Goal: Task Accomplishment & Management: Manage account settings

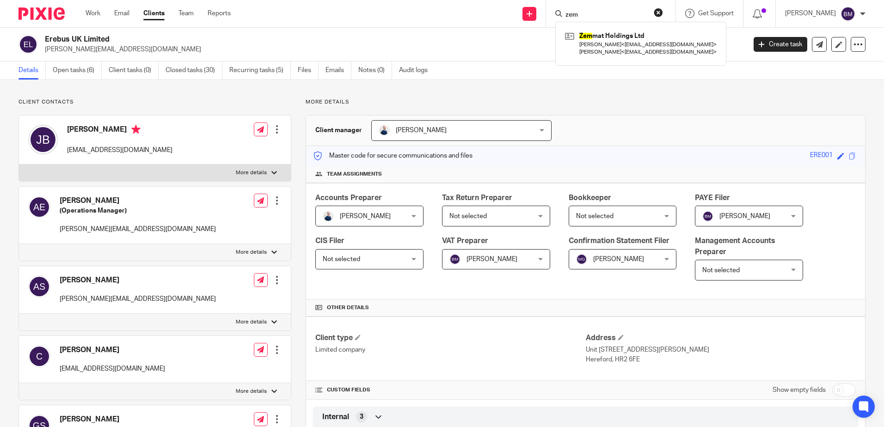
scroll to position [914, 0]
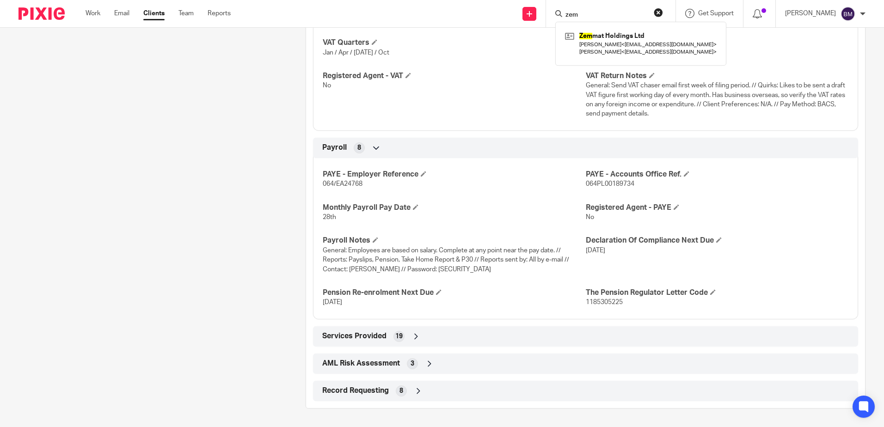
click at [607, 12] on input "zem" at bounding box center [606, 15] width 83 height 8
drag, startPoint x: 604, startPoint y: 14, endPoint x: 523, endPoint y: -8, distance: 84.0
click at [523, 0] on html "Work Email Clients Team Reports Work Email Clients Team Reports Settings Send n…" at bounding box center [442, 213] width 884 height 427
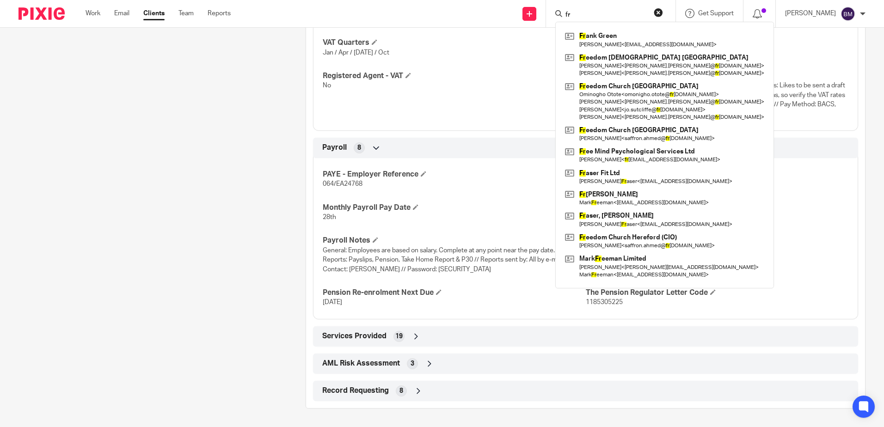
type input "f"
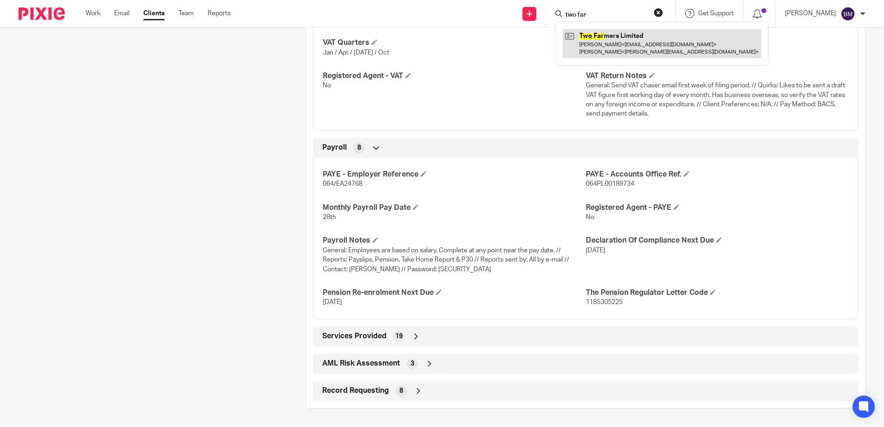
type input "two far"
click at [626, 37] on link at bounding box center [662, 43] width 198 height 29
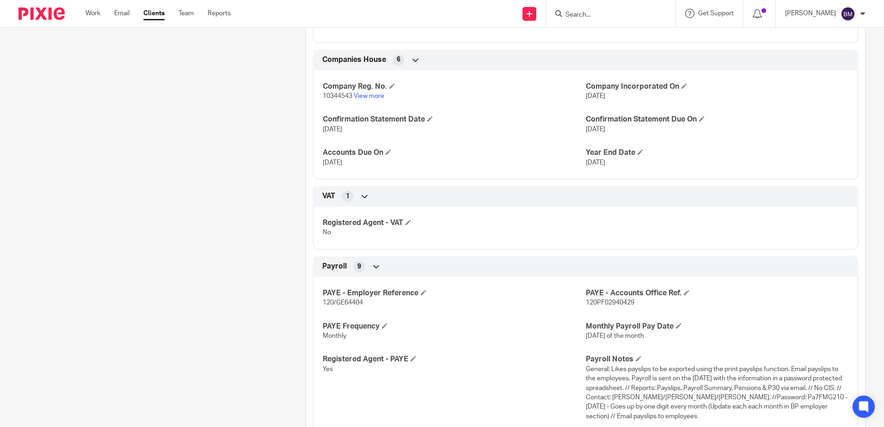
scroll to position [740, 0]
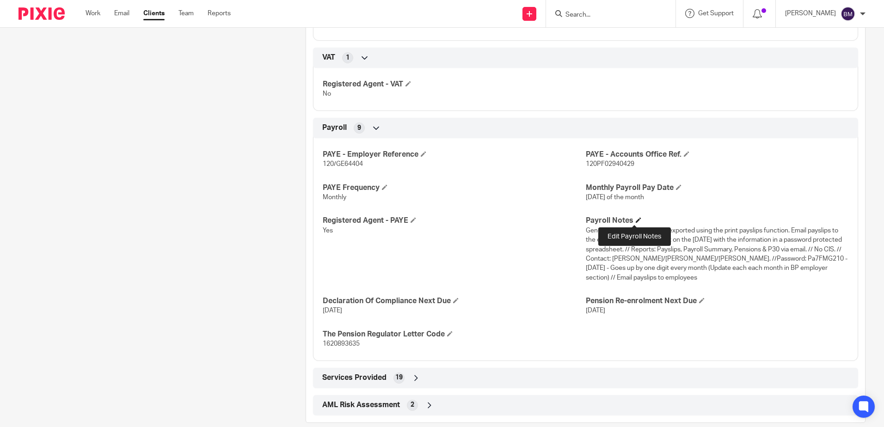
click at [636, 221] on span at bounding box center [639, 220] width 6 height 6
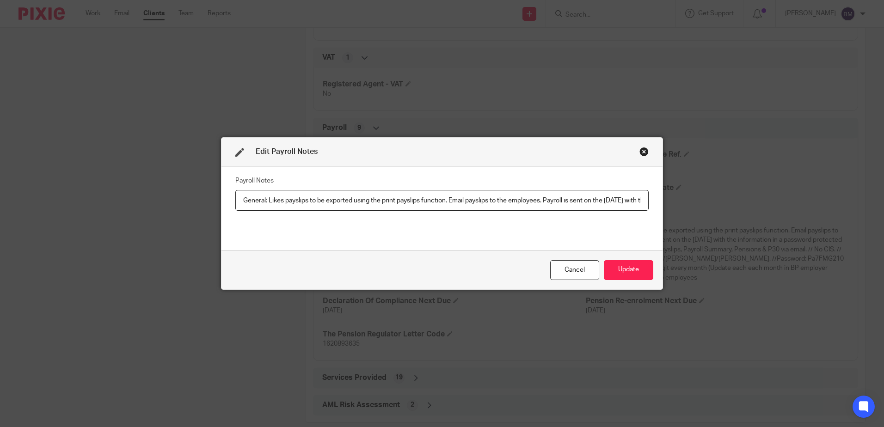
scroll to position [0, 932]
click at [298, 201] on input "General: Likes payslips to be exported using the print payslips function. Email…" at bounding box center [441, 200] width 413 height 21
type input "General: Likes payslips to be exported using the print payslips function. Email…"
click at [637, 273] on button "Update" at bounding box center [628, 270] width 49 height 20
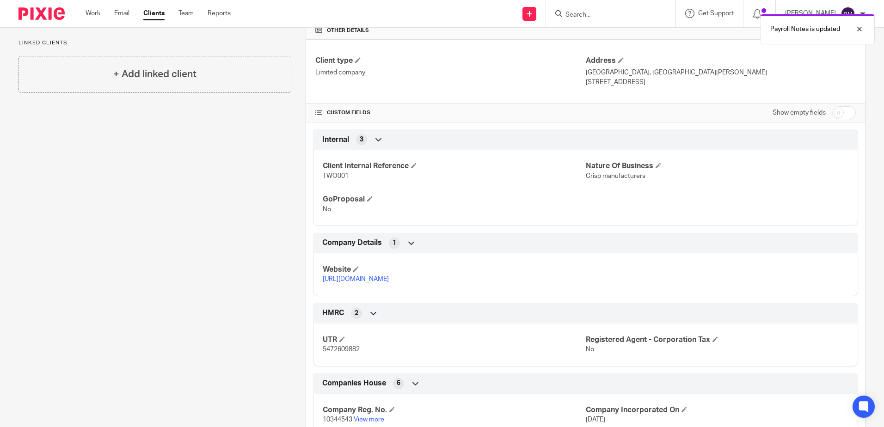
scroll to position [0, 0]
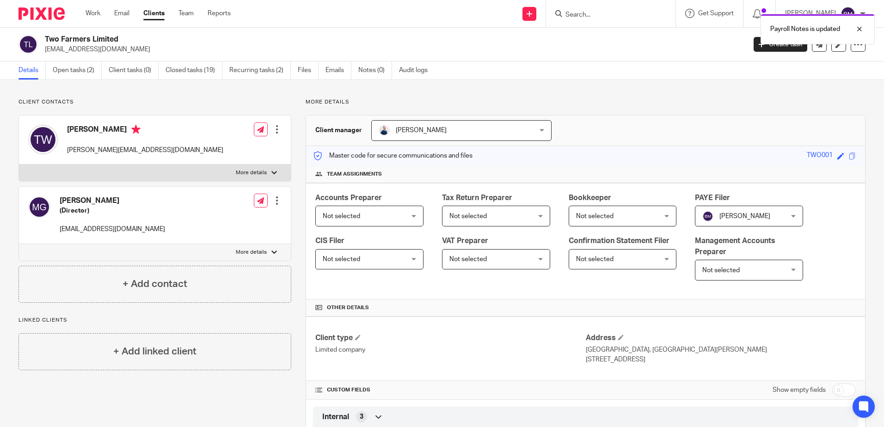
click at [597, 16] on div "Payroll Notes is updated" at bounding box center [658, 26] width 433 height 35
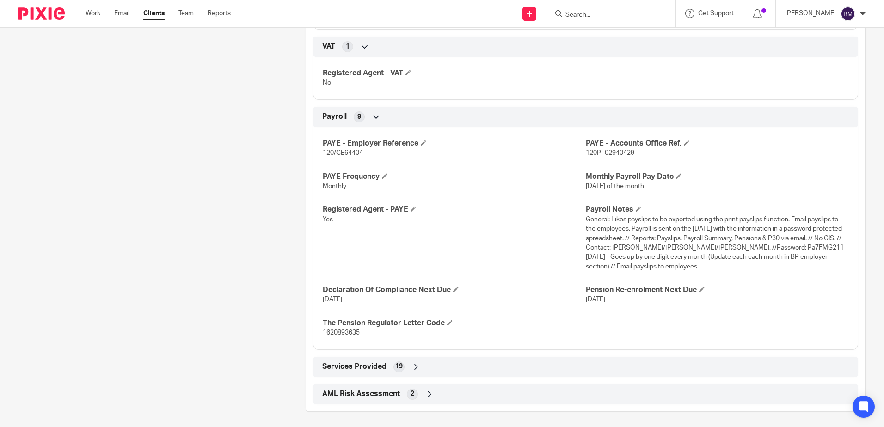
scroll to position [754, 0]
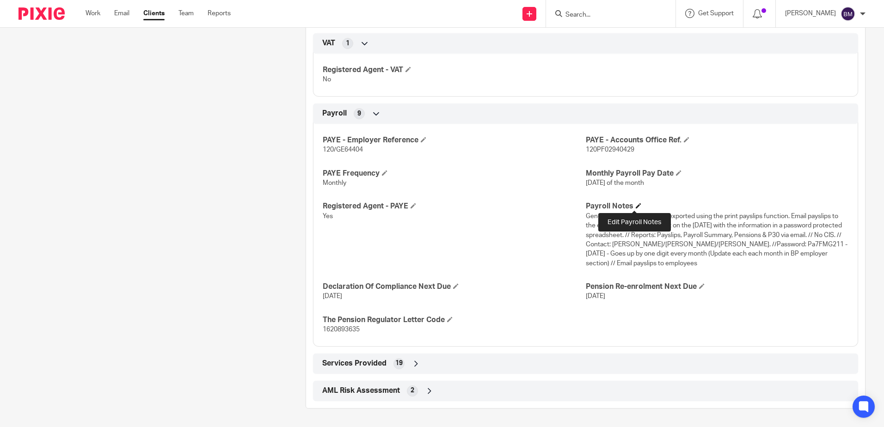
click at [636, 203] on span at bounding box center [639, 206] width 6 height 6
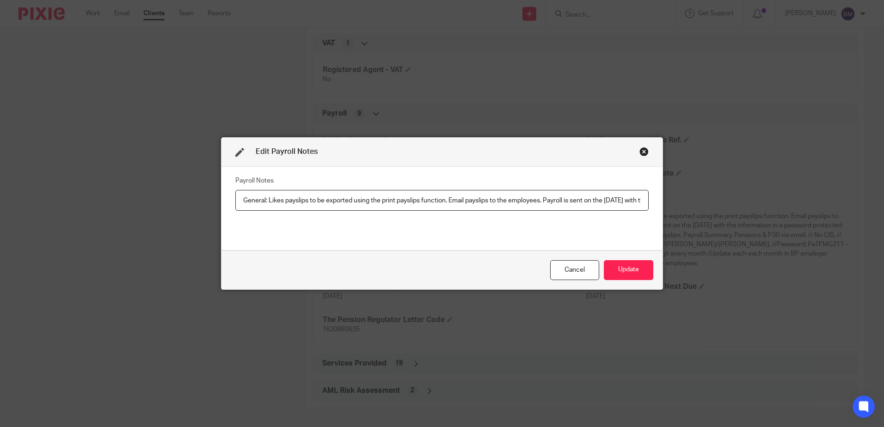
click at [633, 203] on input "General: Likes payslips to be exported using the print payslips function. Email…" at bounding box center [441, 200] width 413 height 21
click at [639, 150] on div "Close this dialog window" at bounding box center [643, 151] width 9 height 9
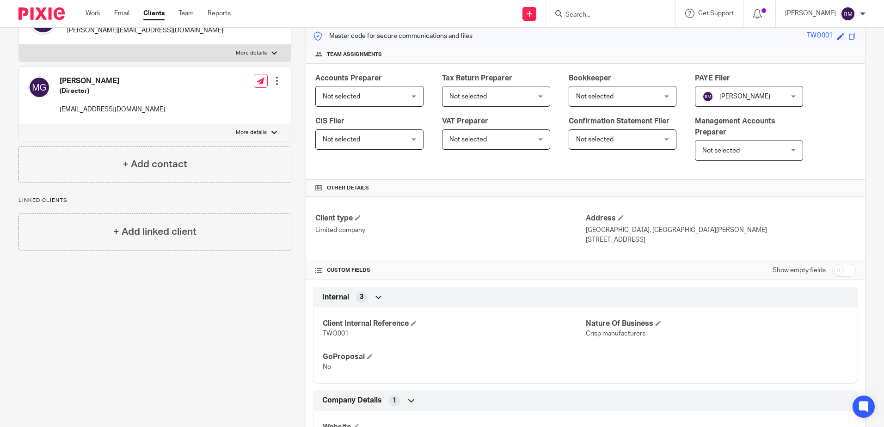
scroll to position [0, 0]
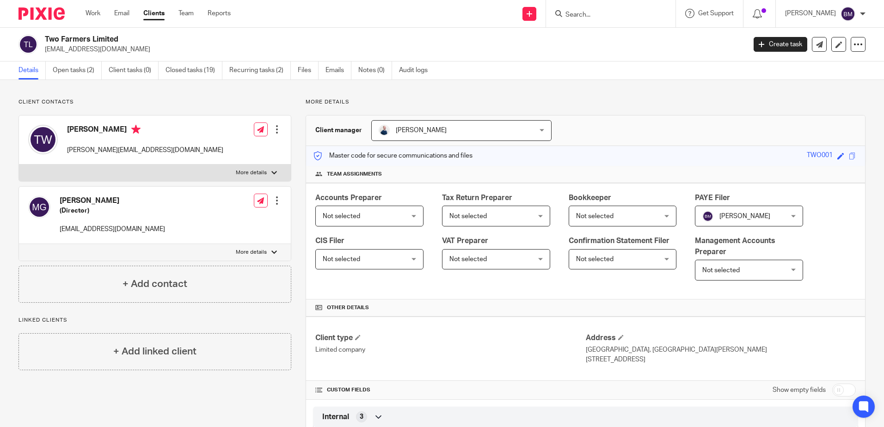
click at [606, 18] on input "Search" at bounding box center [606, 15] width 83 height 8
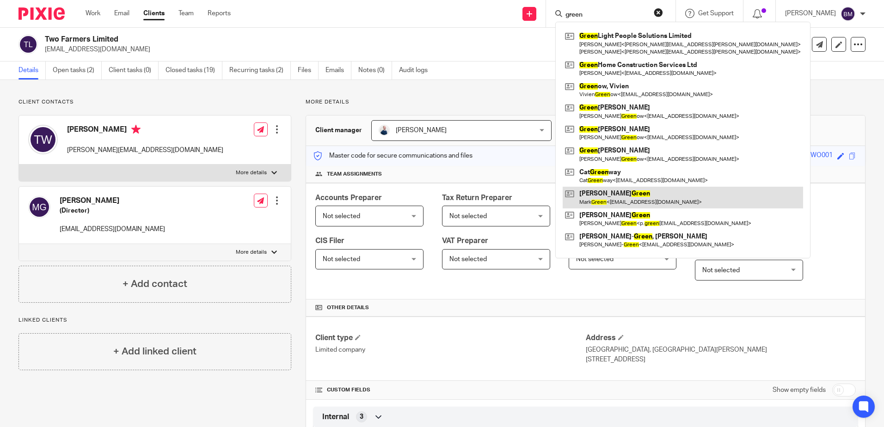
type input "green"
click at [640, 203] on link at bounding box center [683, 197] width 240 height 21
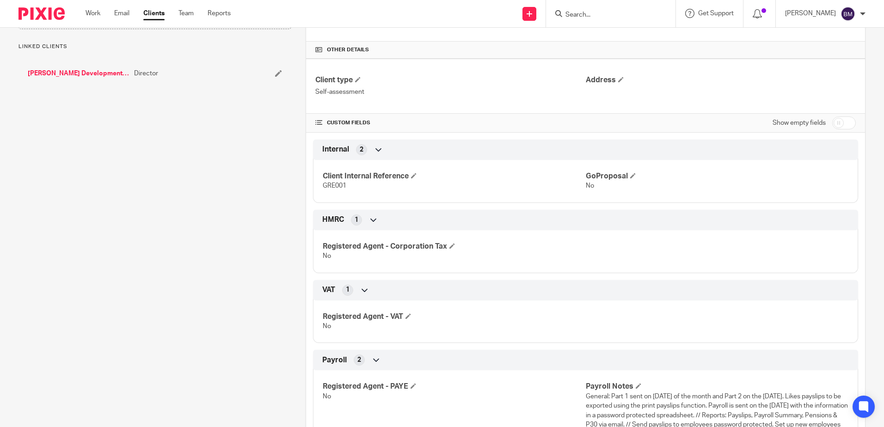
scroll to position [354, 0]
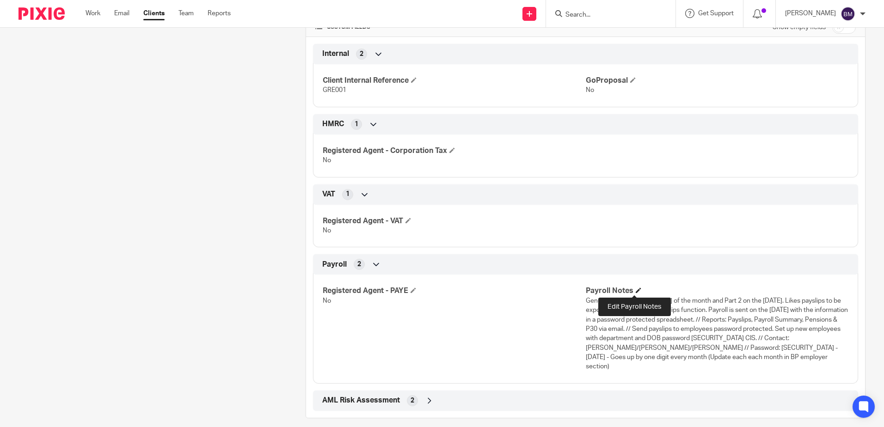
click at [636, 290] on span at bounding box center [639, 291] width 6 height 6
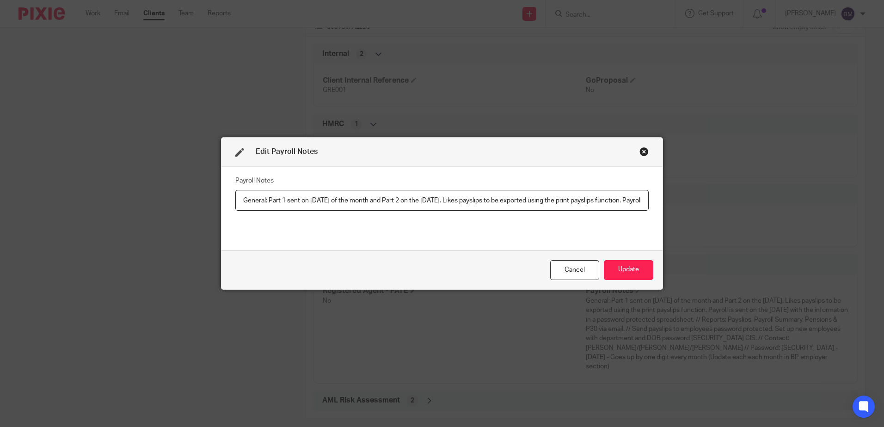
scroll to position [0, 1294]
drag, startPoint x: 387, startPoint y: 202, endPoint x: 310, endPoint y: 201, distance: 77.2
click at [310, 201] on input "General: Part 1 sent on last Wednesday of the month and Part 2 on the Thursday.…" at bounding box center [441, 200] width 413 height 21
type input "General: Part 1 sent on last Wednesday of the month and Part 2 on the Thursday.…"
click at [573, 265] on div "Cancel" at bounding box center [574, 270] width 49 height 20
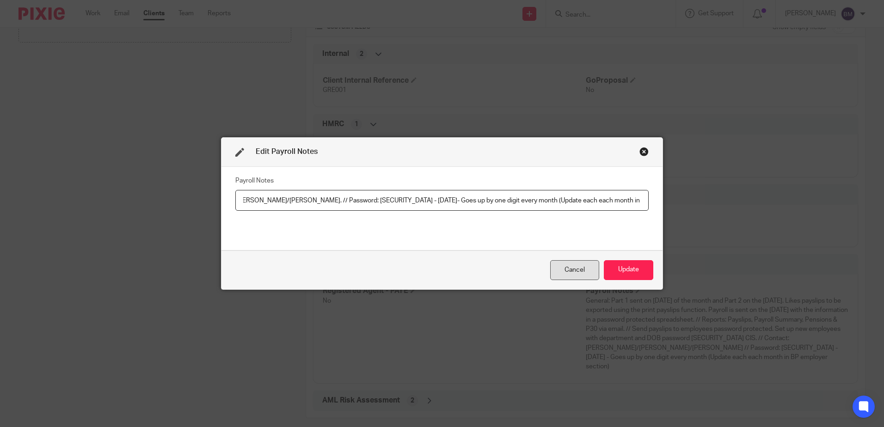
scroll to position [0, 0]
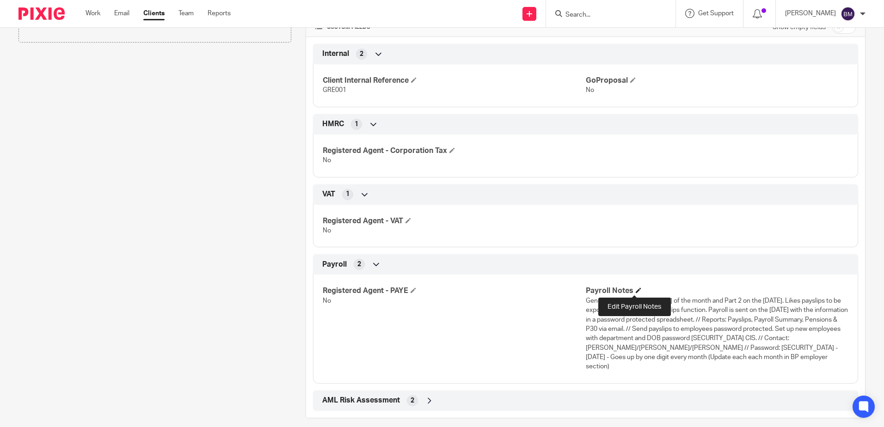
click at [636, 289] on span at bounding box center [639, 291] width 6 height 6
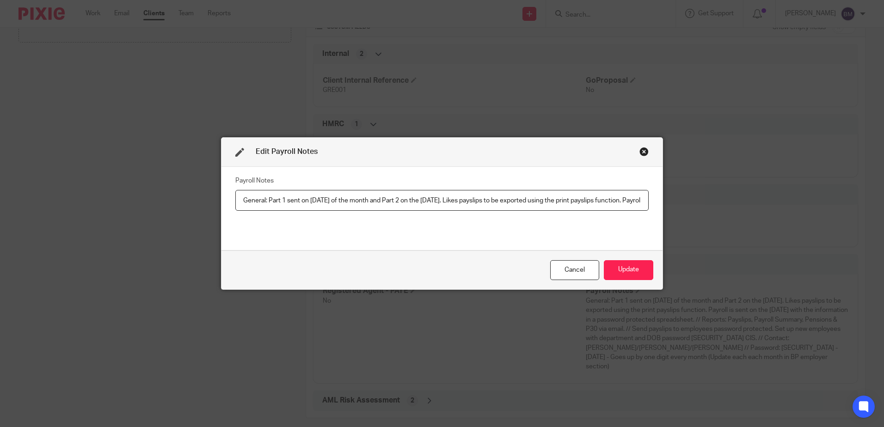
click at [625, 203] on input "General: Part 1 sent on last Wednesday of the month and Part 2 on the Thursday.…" at bounding box center [441, 200] width 413 height 21
drag, startPoint x: 388, startPoint y: 203, endPoint x: 311, endPoint y: 203, distance: 77.7
click at [311, 203] on input "General: Part 1 sent on last Wednesday of the month and Part 2 on the Thursday.…" at bounding box center [441, 200] width 413 height 21
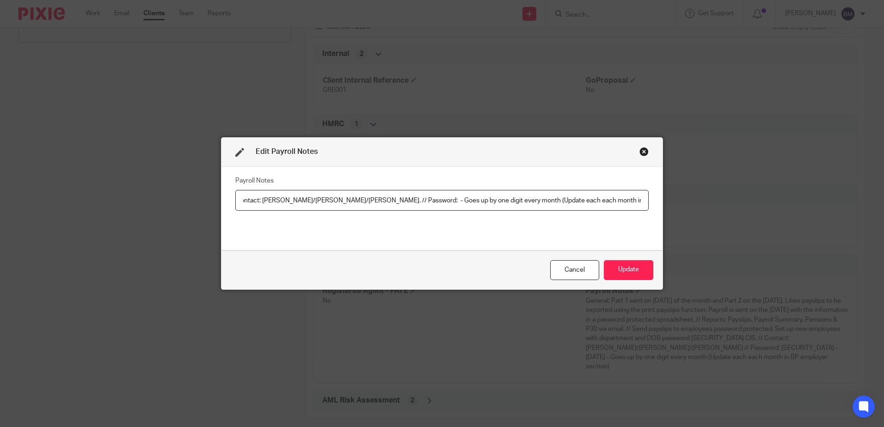
paste input "Pa7FMG211 - September 2025"
type input "General: Part 1 sent on last Wednesday of the month and Part 2 on the Thursday.…"
click at [622, 268] on button "Update" at bounding box center [628, 270] width 49 height 20
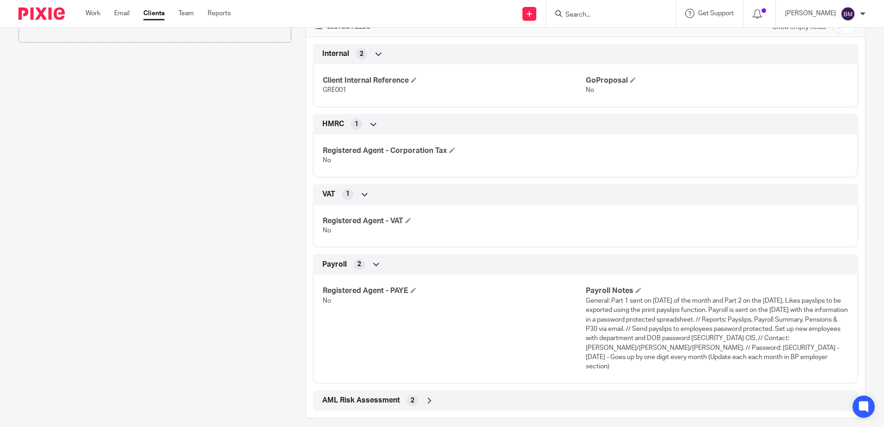
scroll to position [76, 0]
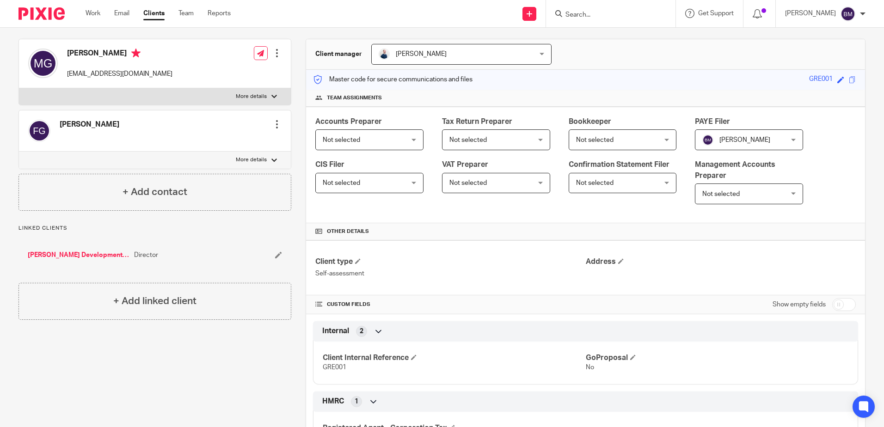
click at [613, 17] on input "Search" at bounding box center [606, 15] width 83 height 8
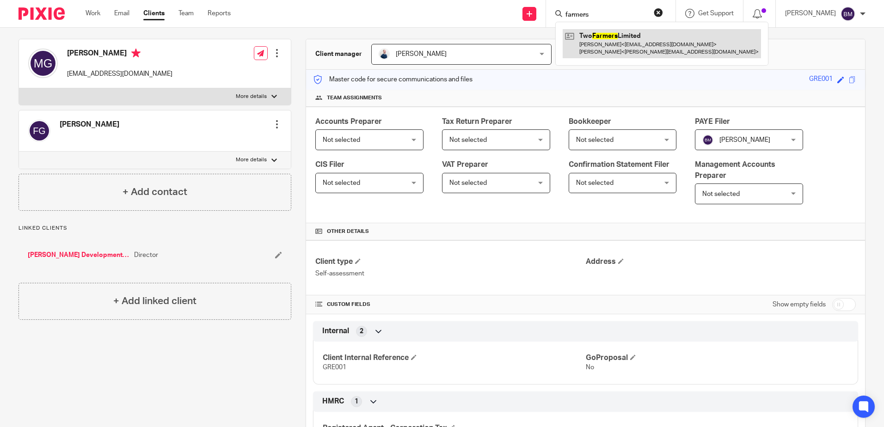
type input "farmers"
click at [613, 38] on link at bounding box center [662, 43] width 198 height 29
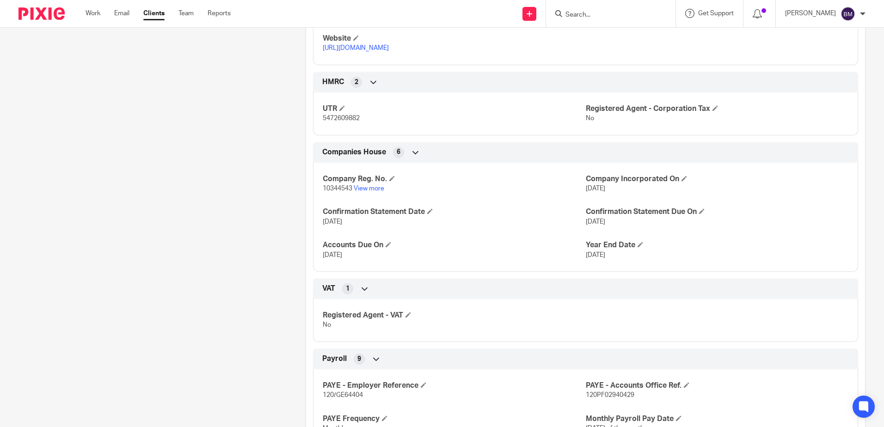
scroll to position [740, 0]
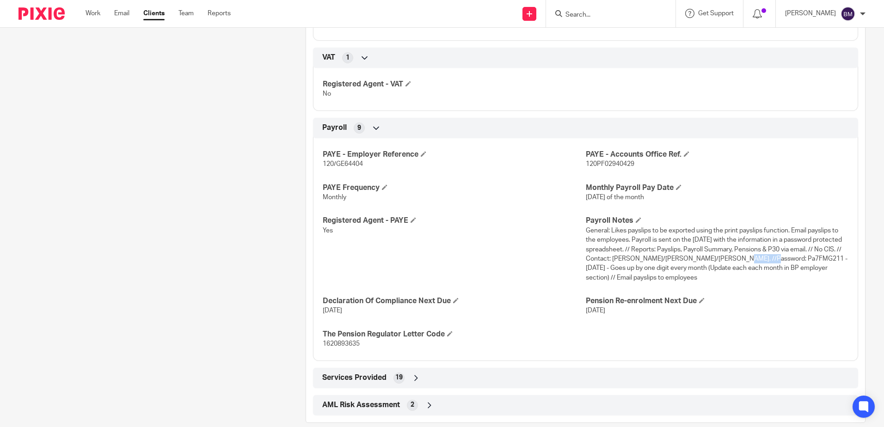
drag, startPoint x: 768, startPoint y: 260, endPoint x: 734, endPoint y: 258, distance: 33.8
click at [734, 258] on span "General: Likes payslips to be exported using the print payslips function. Email…" at bounding box center [717, 254] width 262 height 54
copy span "Pa7FMG211"
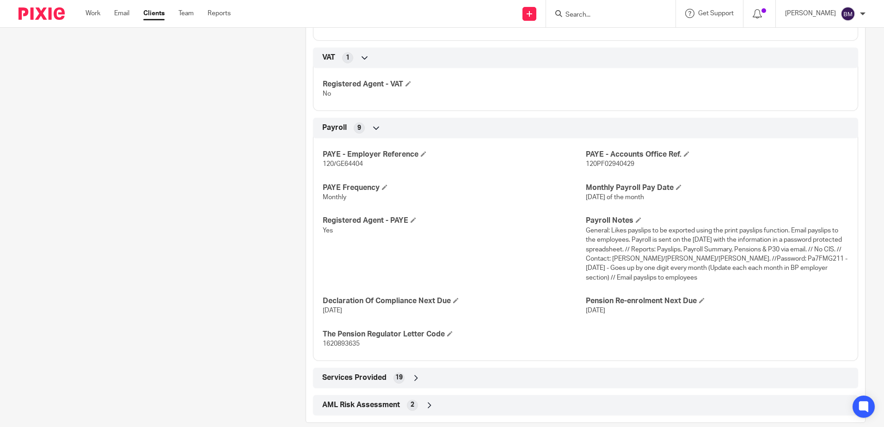
click at [624, 15] on input "Search" at bounding box center [606, 15] width 83 height 8
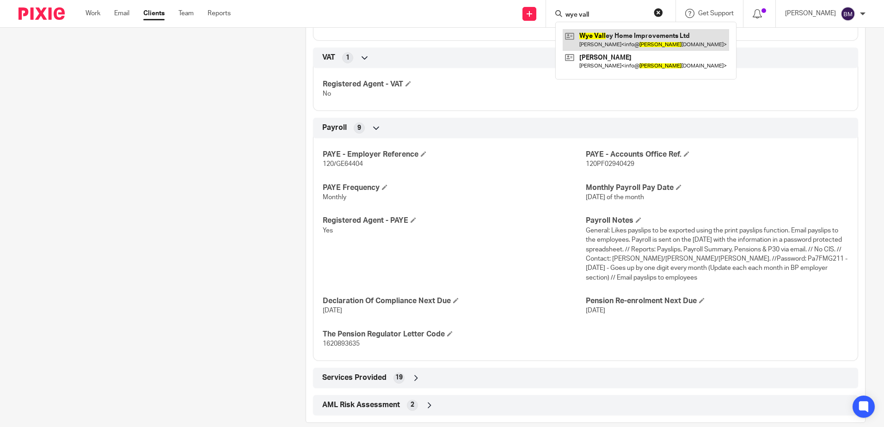
type input "wye vall"
click at [646, 41] on link at bounding box center [646, 39] width 166 height 21
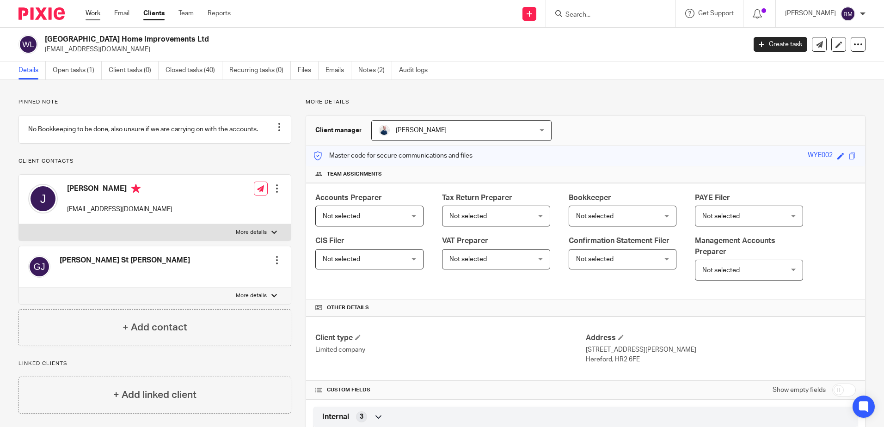
click at [87, 12] on link "Work" at bounding box center [93, 13] width 15 height 9
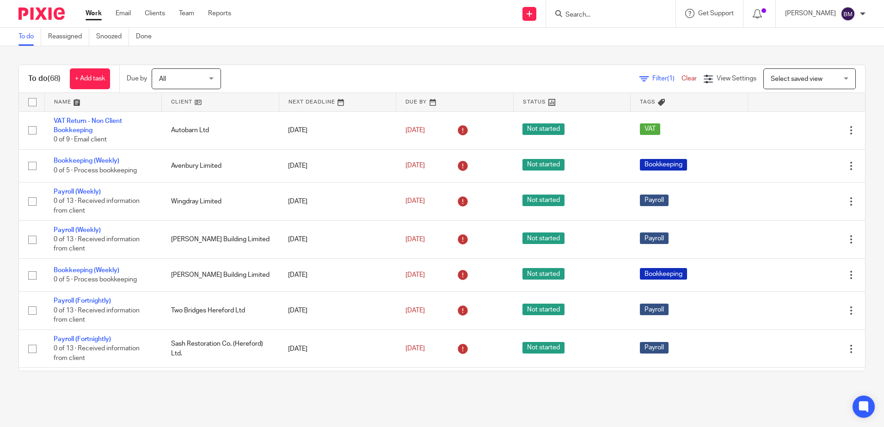
click at [601, 16] on input "Search" at bounding box center [606, 15] width 83 height 8
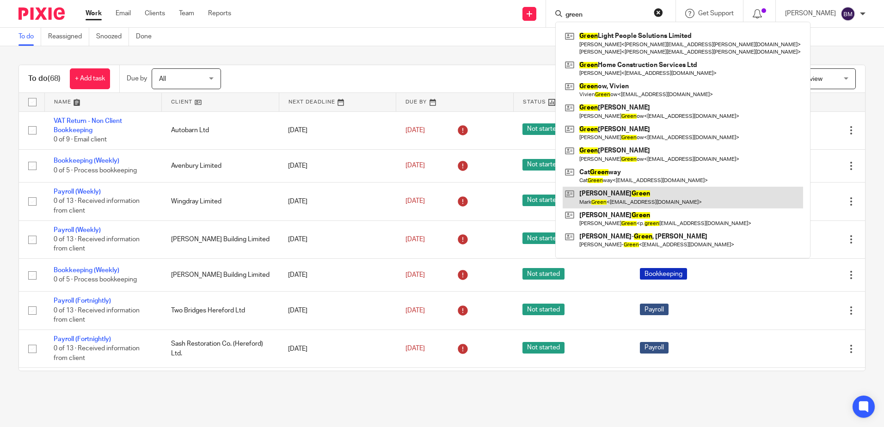
type input "green"
click at [662, 200] on link at bounding box center [683, 197] width 240 height 21
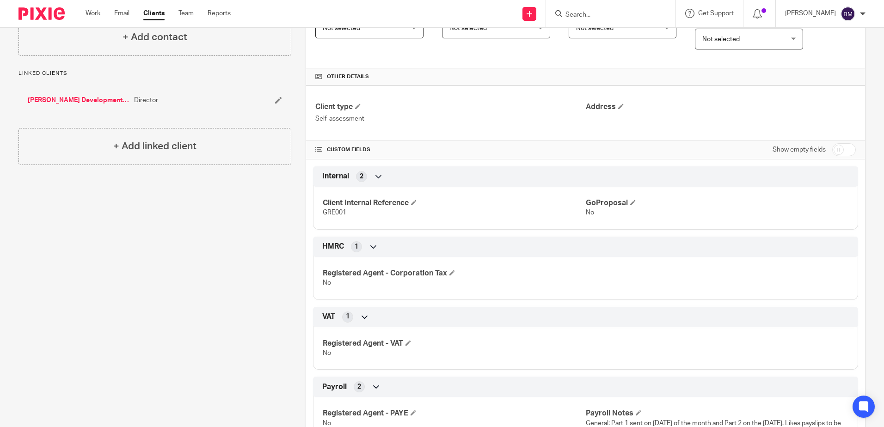
scroll to position [363, 0]
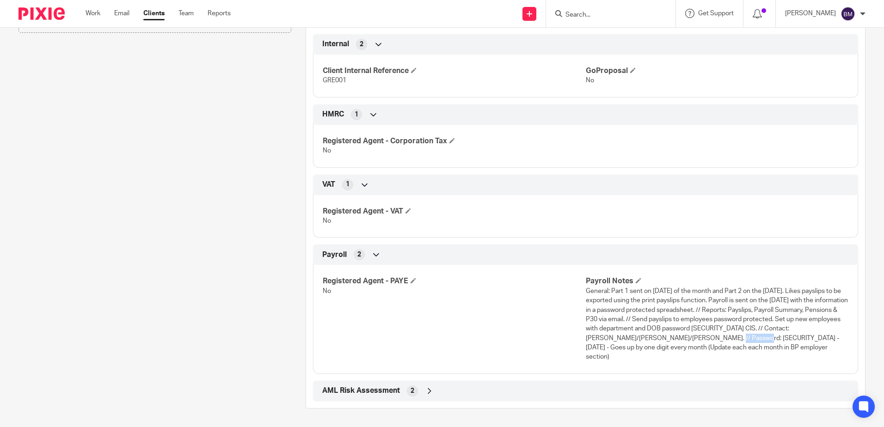
drag, startPoint x: 788, startPoint y: 339, endPoint x: 755, endPoint y: 339, distance: 33.3
click at [755, 339] on span "General: Part 1 sent on last Wednesday of the month and Part 2 on the Thursday.…" at bounding box center [717, 324] width 262 height 73
copy span "Pa7FMG211"
